Goal: Task Accomplishment & Management: Manage account settings

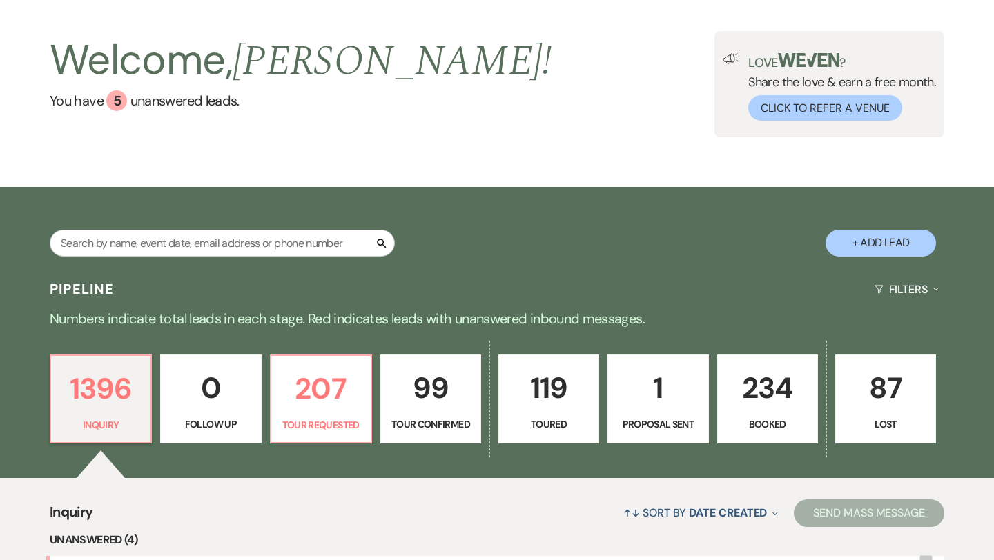
click at [771, 422] on p "Booked" at bounding box center [767, 424] width 83 height 15
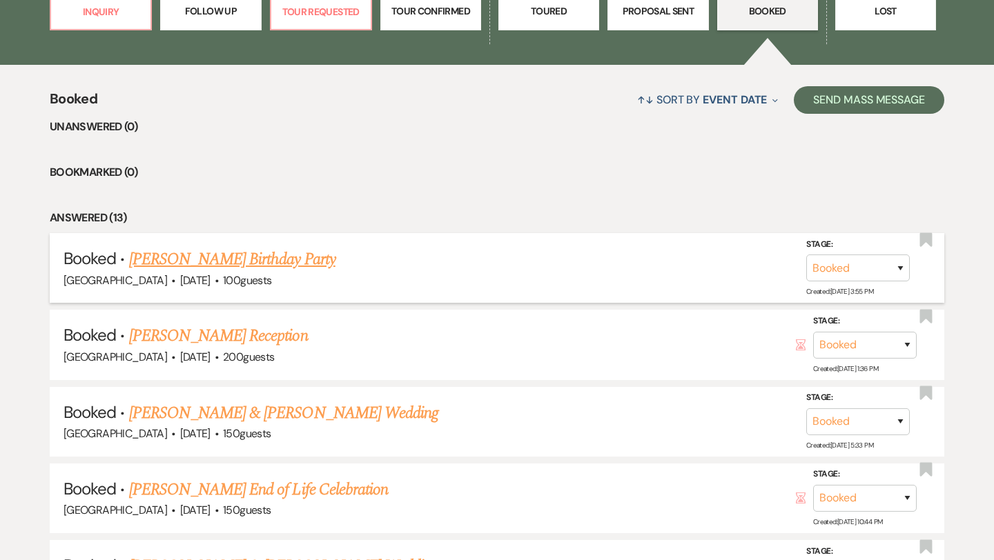
scroll to position [477, 0]
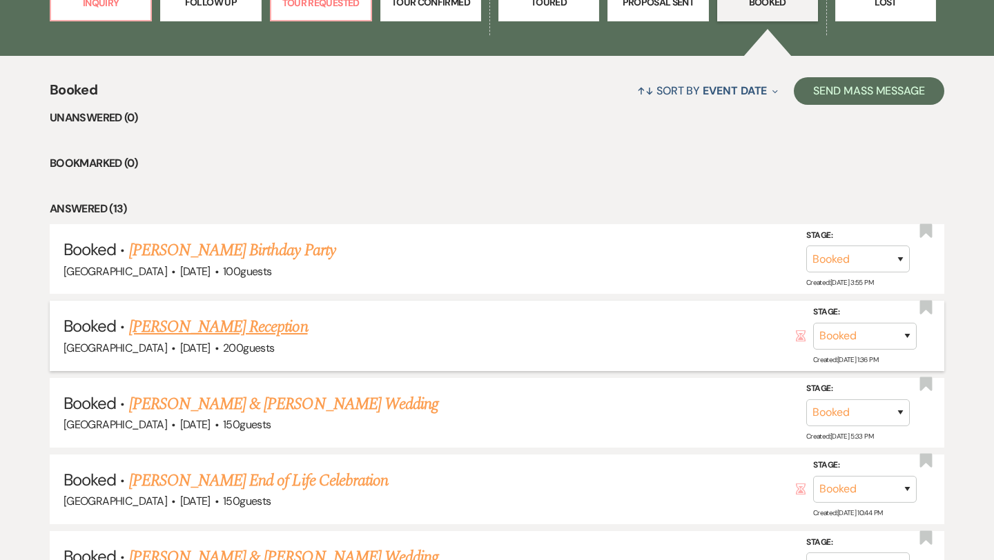
click at [196, 325] on link "[PERSON_NAME] Reception" at bounding box center [218, 327] width 179 height 25
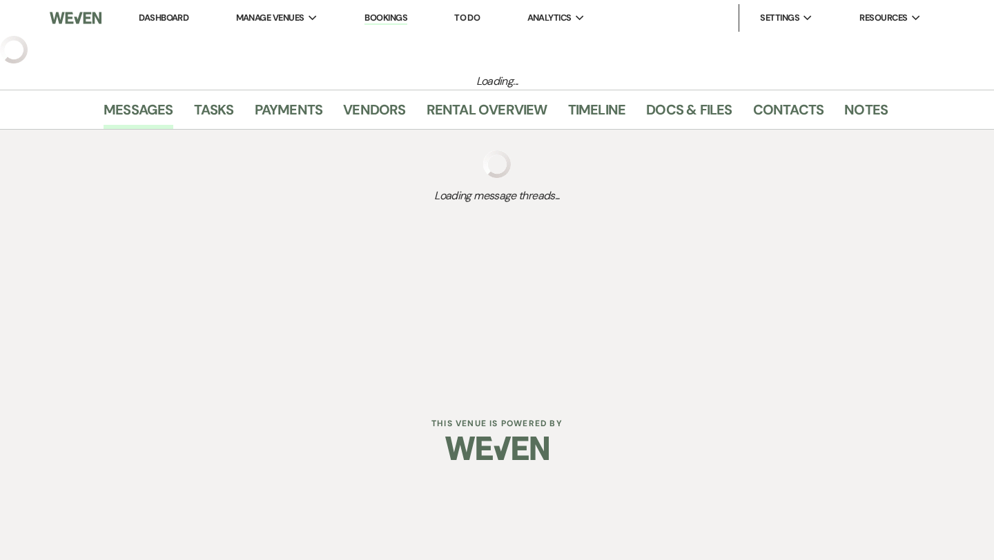
select select "20"
select select "13"
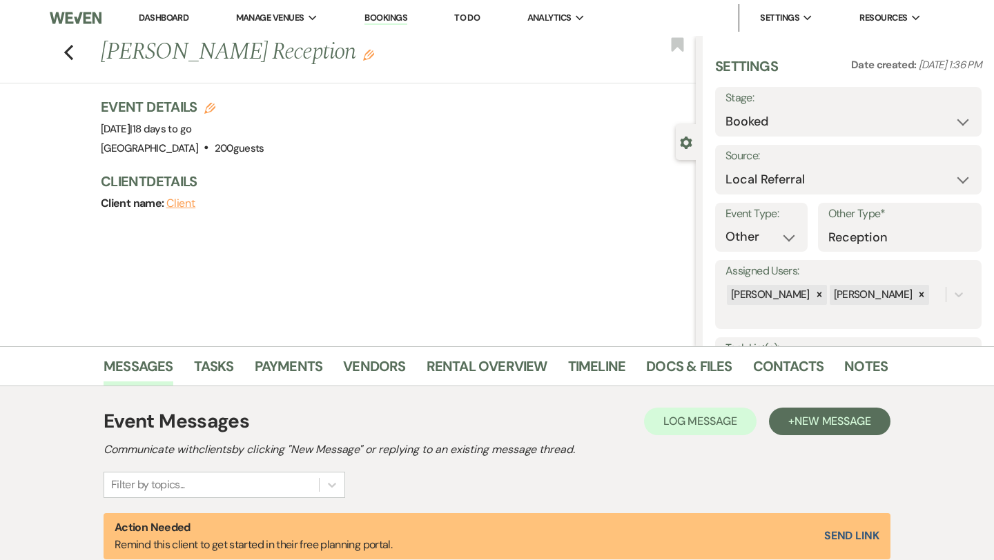
scroll to position [366, 0]
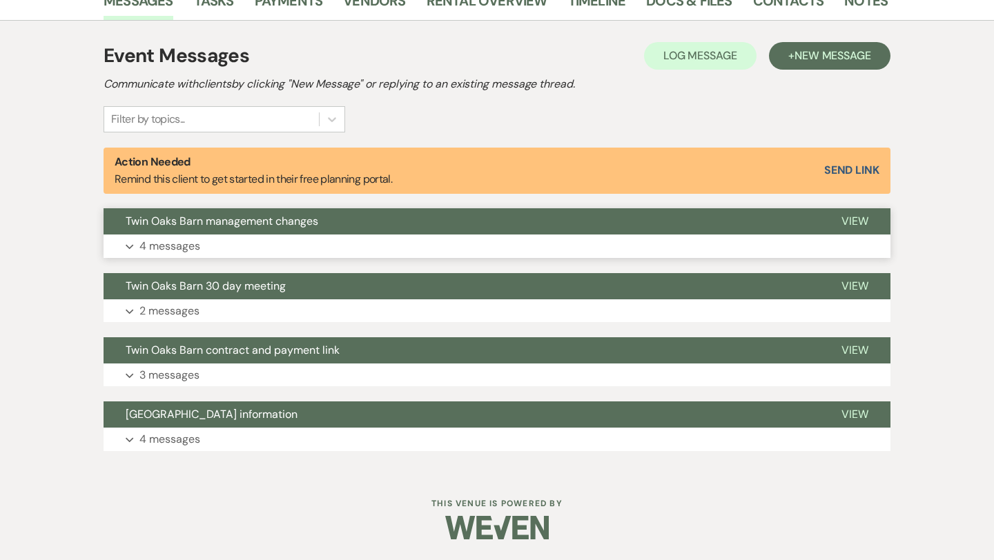
click at [168, 250] on p "4 messages" at bounding box center [169, 246] width 61 height 18
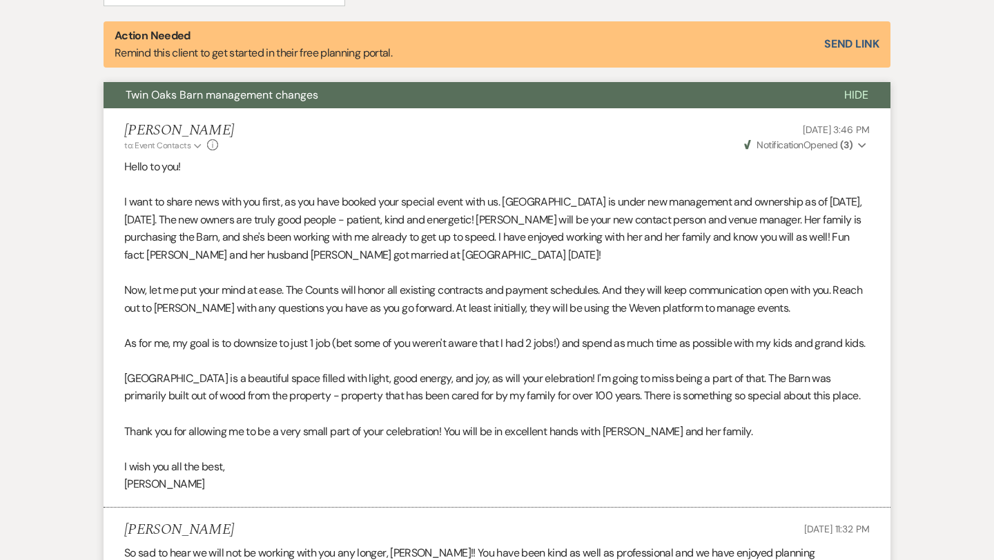
scroll to position [491, 0]
